Goal: Transaction & Acquisition: Purchase product/service

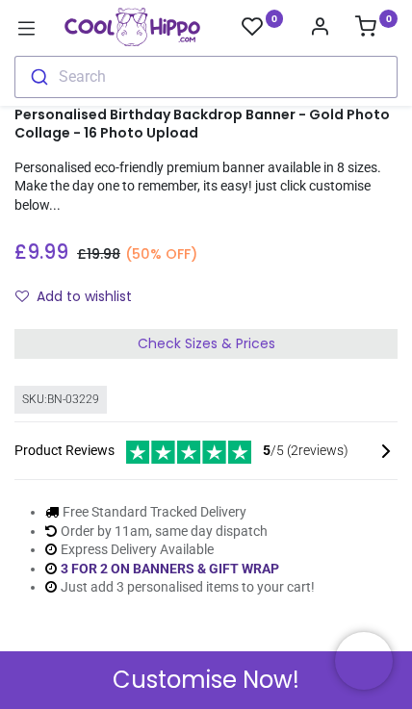
scroll to position [334, 0]
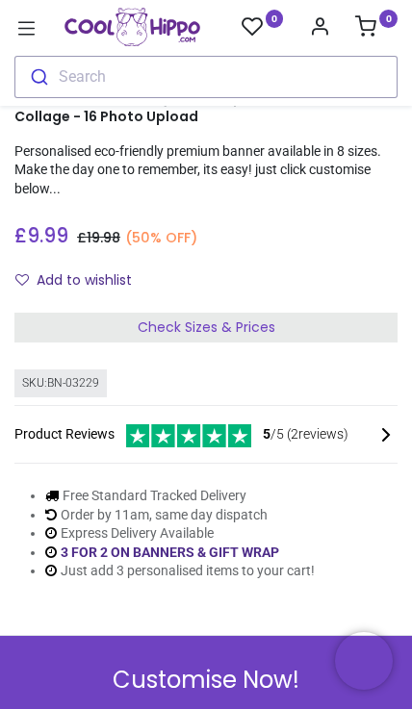
click at [296, 331] on div "Check Sizes & Prices" at bounding box center [205, 328] width 383 height 31
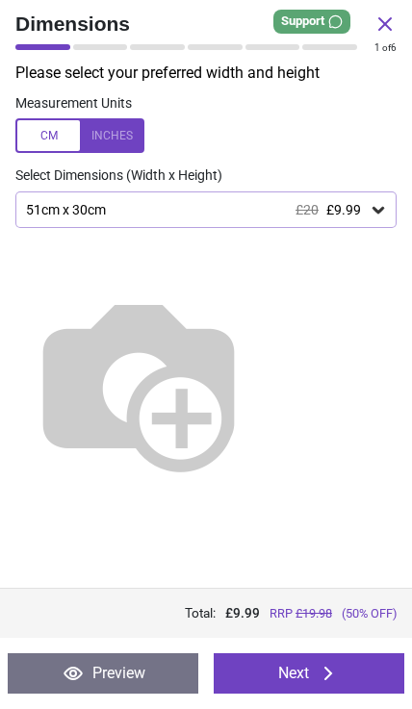
click at [380, 200] on icon at bounding box center [378, 209] width 19 height 19
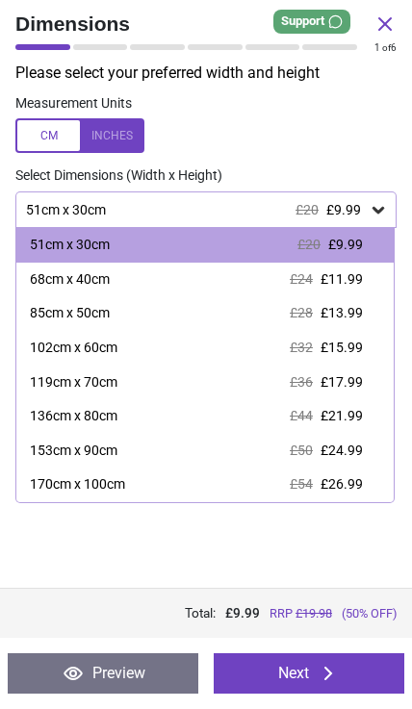
click at [327, 493] on div "170cm x 100cm £54 £26.99" at bounding box center [204, 485] width 377 height 35
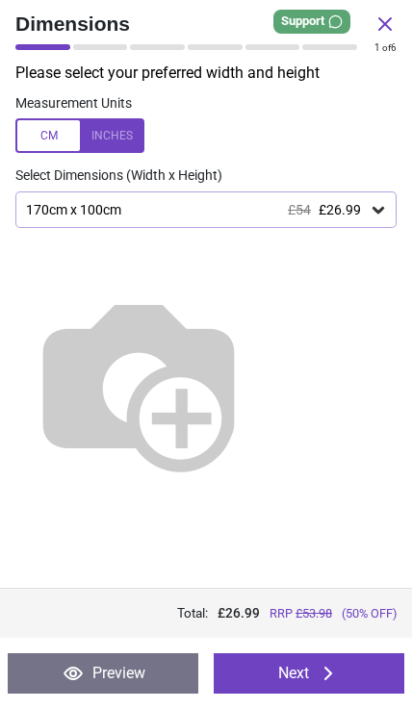
click at [303, 692] on button "Next" at bounding box center [309, 673] width 191 height 40
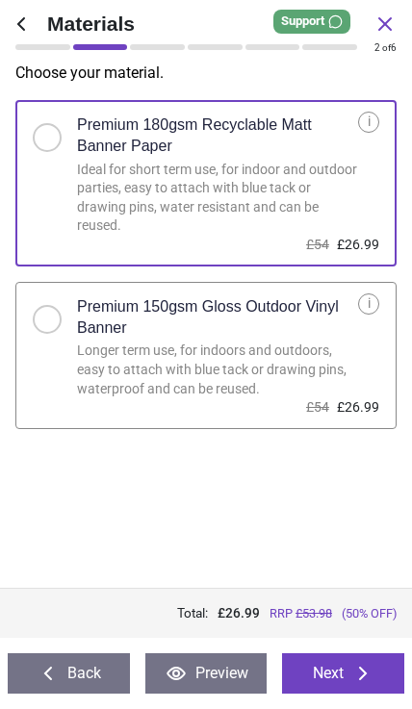
click at [350, 667] on button "Next" at bounding box center [343, 673] width 122 height 40
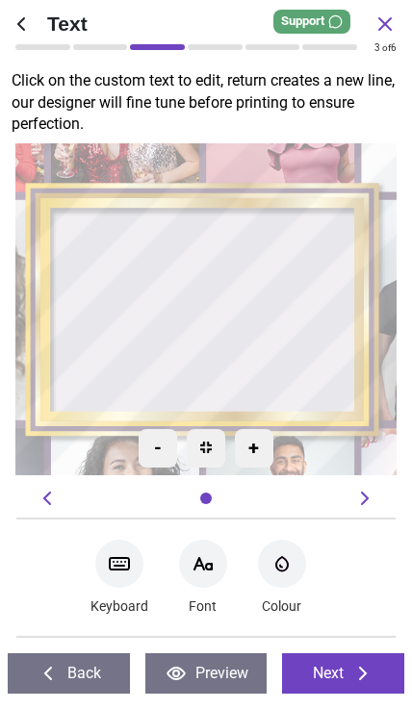
click at [121, 250] on div at bounding box center [205, 310] width 275 height 189
click at [164, 304] on textarea at bounding box center [205, 311] width 275 height 34
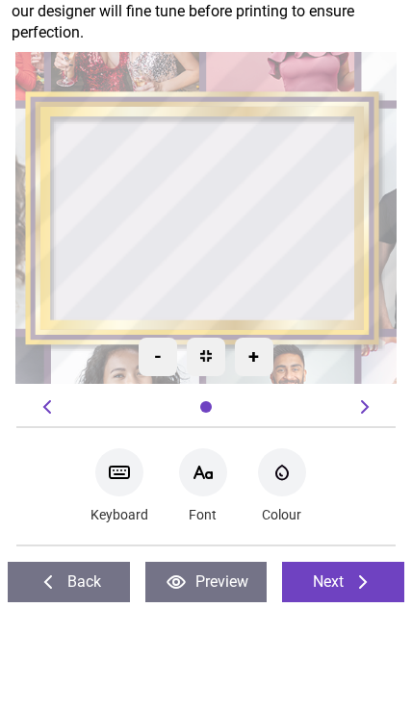
type textarea "**********"
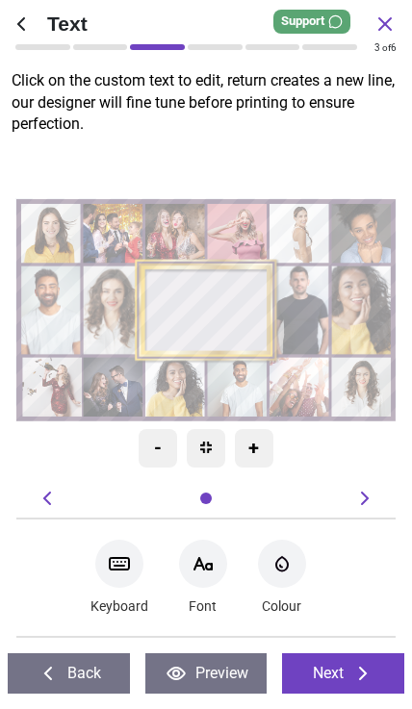
click at [292, 569] on icon "Font-Color" at bounding box center [281, 563] width 23 height 23
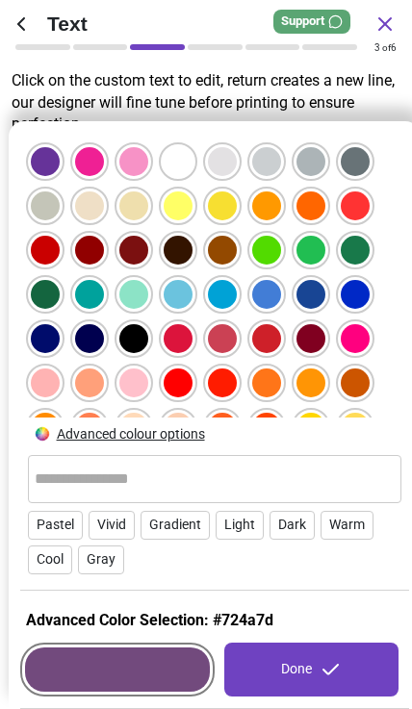
click at [178, 236] on div at bounding box center [178, 250] width 29 height 29
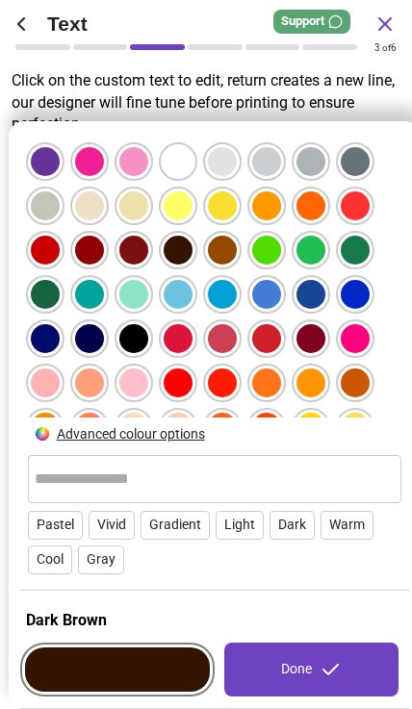
click at [345, 673] on div "Done" at bounding box center [311, 670] width 175 height 54
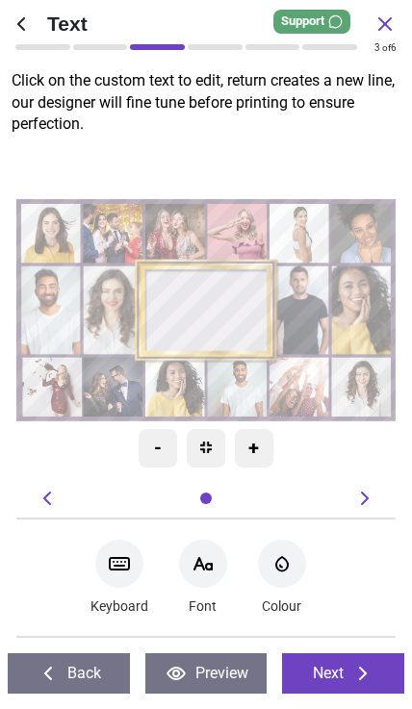
click at [357, 674] on icon at bounding box center [362, 673] width 23 height 23
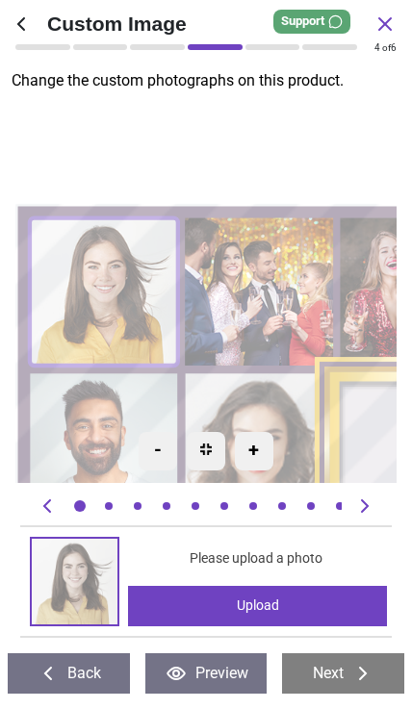
click at [95, 70] on p "Change the custom photographs on this product." at bounding box center [212, 80] width 400 height 21
click at [70, 71] on p "Change the custom photographs on this product." at bounding box center [212, 80] width 400 height 21
click at [118, 85] on p "Change the custom photographs on this product." at bounding box center [212, 80] width 400 height 21
click at [72, 578] on img at bounding box center [75, 582] width 86 height 86
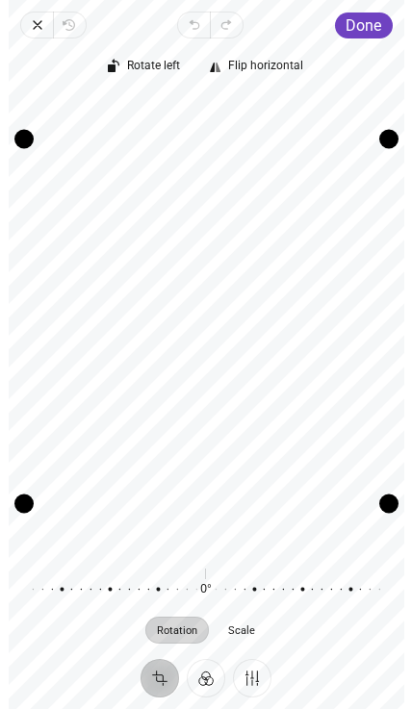
click at [346, 23] on span "Done" at bounding box center [363, 25] width 36 height 18
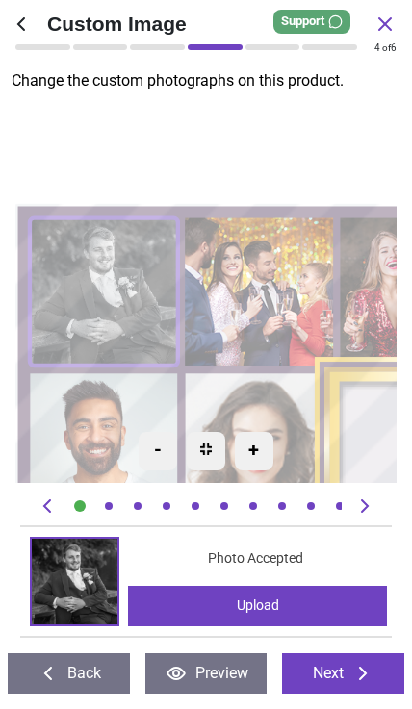
click at [256, 455] on div "+" at bounding box center [254, 451] width 38 height 38
click at [156, 456] on div "-" at bounding box center [158, 451] width 38 height 38
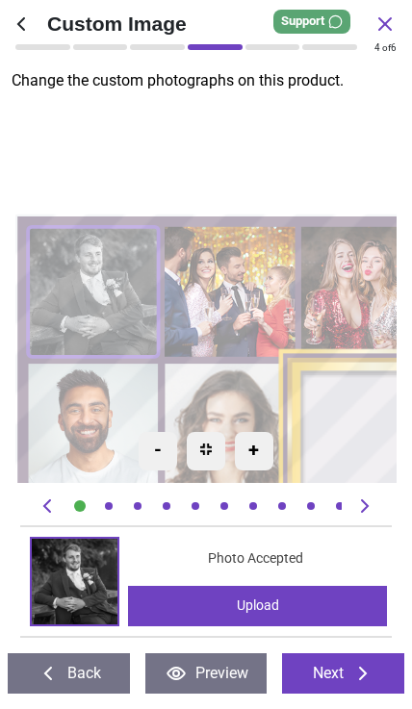
click at [164, 447] on div "-" at bounding box center [158, 451] width 38 height 38
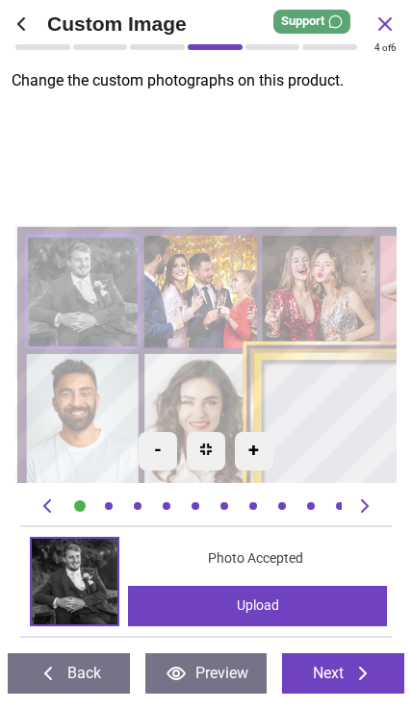
click at [154, 446] on div "-" at bounding box center [158, 451] width 38 height 38
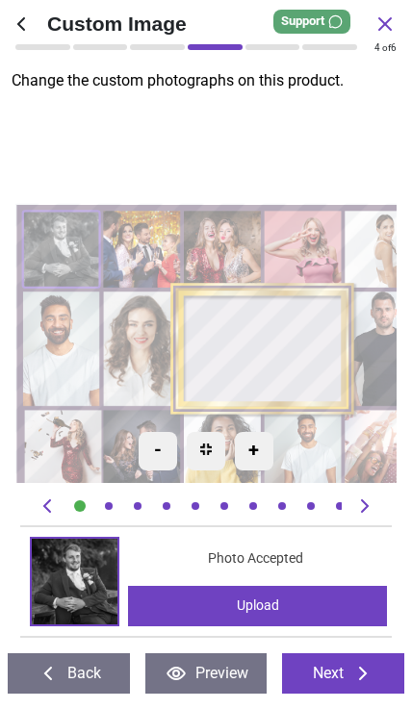
click at [106, 243] on image at bounding box center [141, 249] width 77 height 77
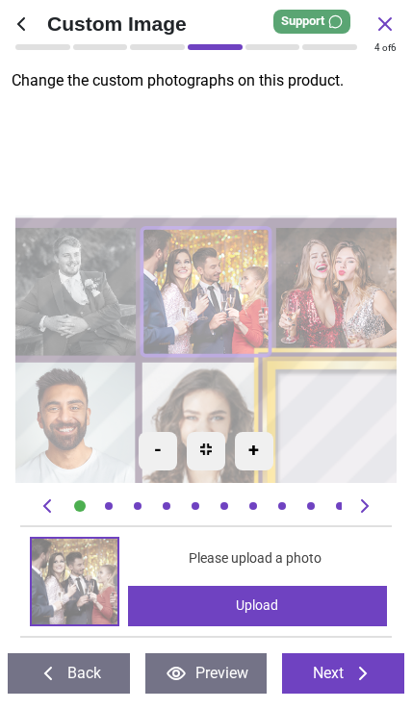
click at [98, 348] on image at bounding box center [72, 292] width 128 height 128
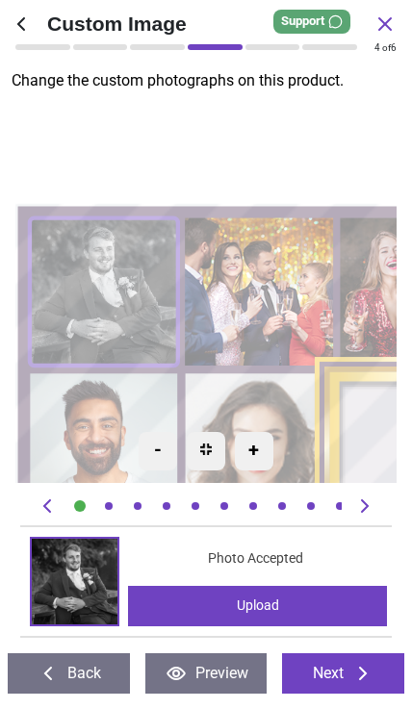
click at [80, 424] on image at bounding box center [104, 483] width 148 height 220
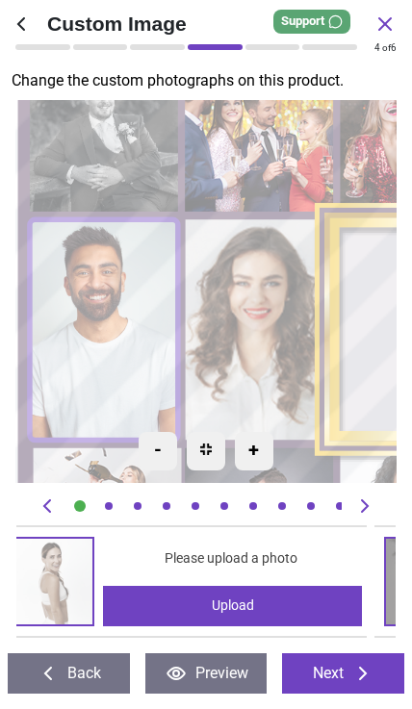
scroll to position [0, 2274]
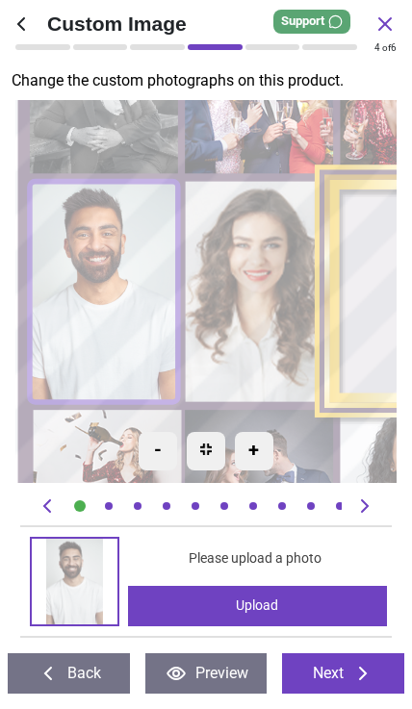
click at [211, 335] on image at bounding box center [259, 291] width 148 height 220
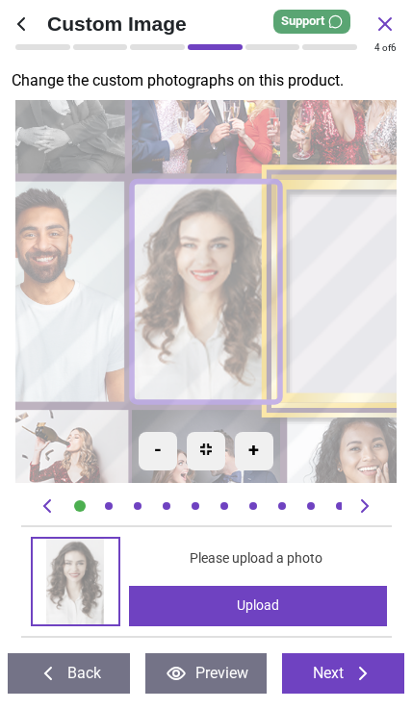
click at [51, 153] on image at bounding box center [51, 99] width 148 height 147
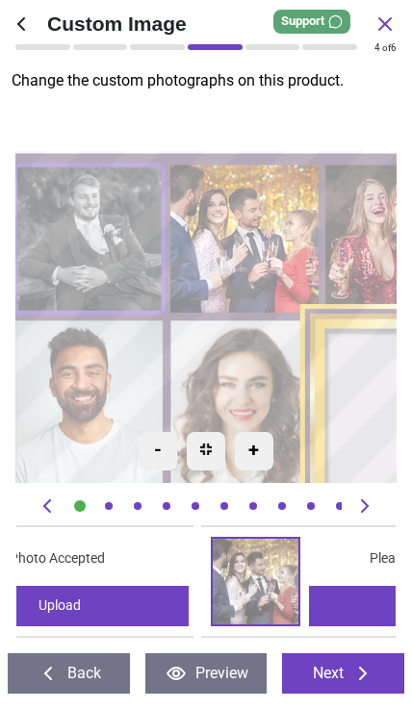
scroll to position [0, 0]
